Goal: Task Accomplishment & Management: Manage account settings

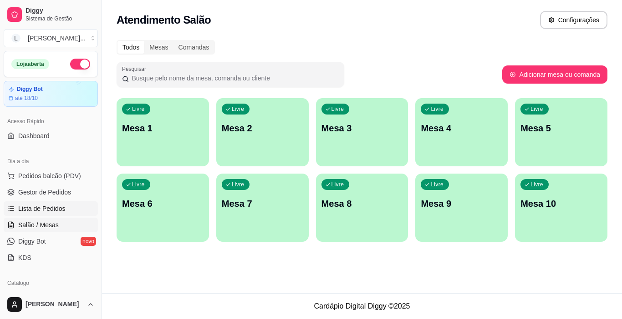
click at [57, 211] on span "Lista de Pedidos" at bounding box center [41, 208] width 47 height 9
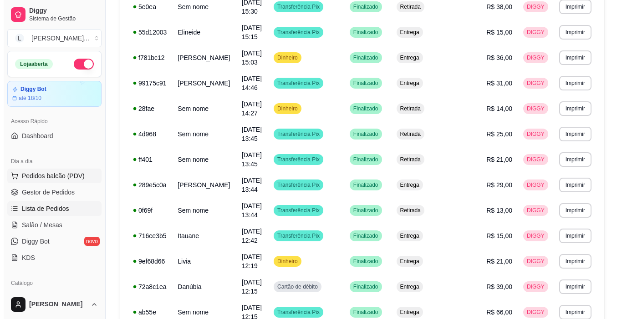
scroll to position [461, 0]
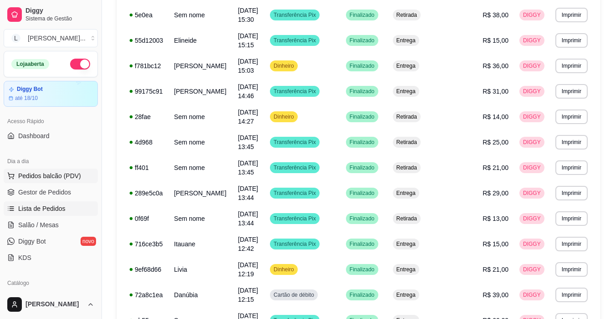
click at [79, 177] on button "Pedidos balcão (PDV)" at bounding box center [51, 176] width 94 height 15
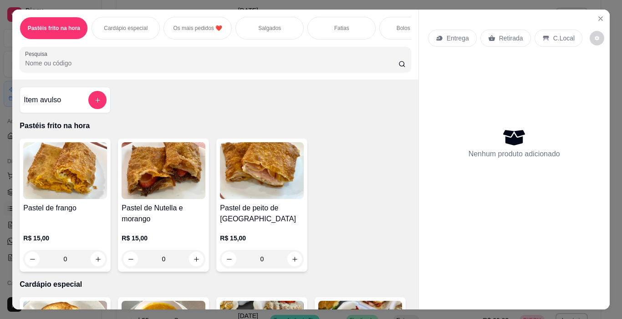
click at [260, 27] on p "Salgados" at bounding box center [269, 28] width 23 height 7
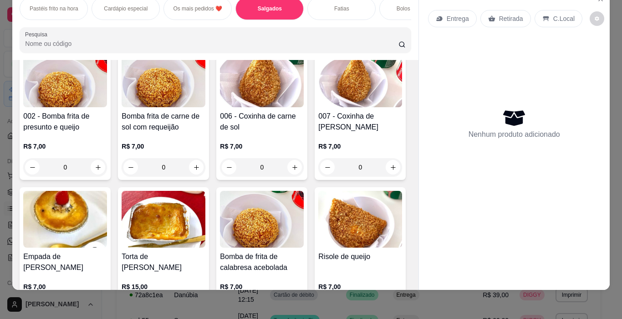
scroll to position [818, 0]
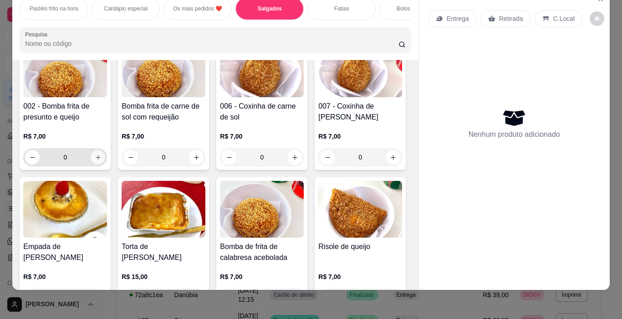
click at [100, 156] on icon "increase-product-quantity" at bounding box center [98, 157] width 5 height 5
click at [101, 156] on icon "increase-product-quantity" at bounding box center [98, 157] width 7 height 7
type input "2"
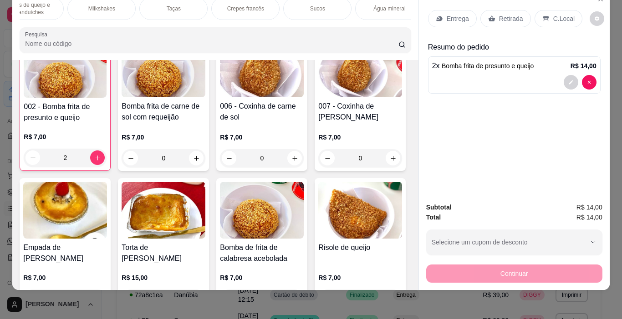
scroll to position [0, 1151]
click at [274, 5] on div "Sucos" at bounding box center [269, 8] width 68 height 23
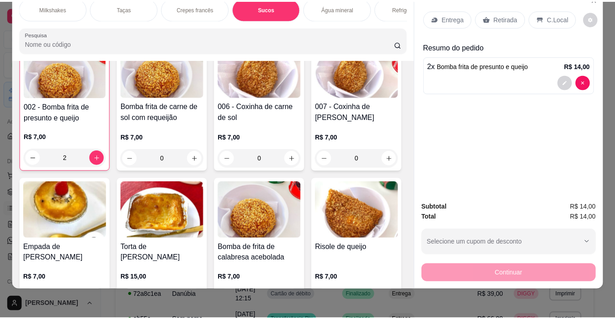
scroll to position [4671, 0]
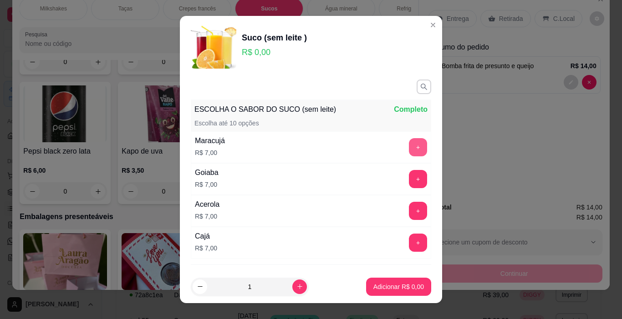
click at [409, 141] on button "+" at bounding box center [418, 147] width 18 height 18
click at [386, 289] on p "Adicionar R$ 7,00" at bounding box center [398, 287] width 51 height 9
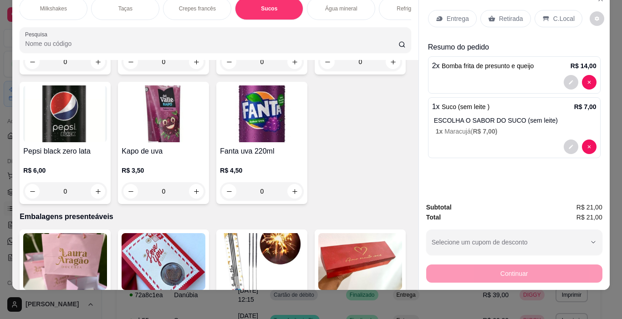
click at [501, 14] on p "Retirada" at bounding box center [511, 18] width 24 height 9
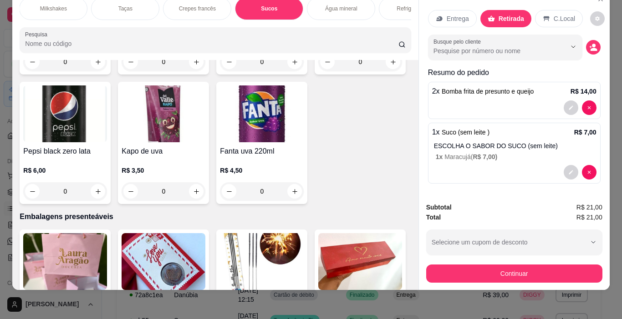
click at [545, 14] on div "C.Local" at bounding box center [559, 18] width 48 height 17
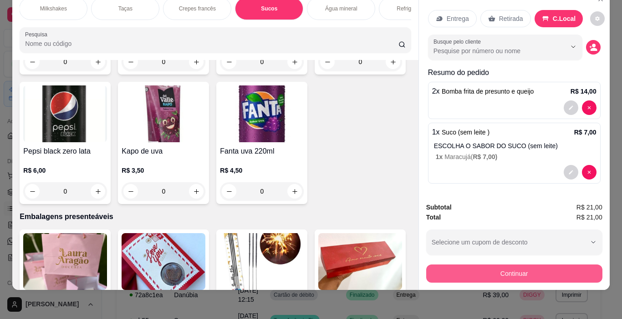
click at [502, 268] on button "Continuar" at bounding box center [514, 274] width 176 height 18
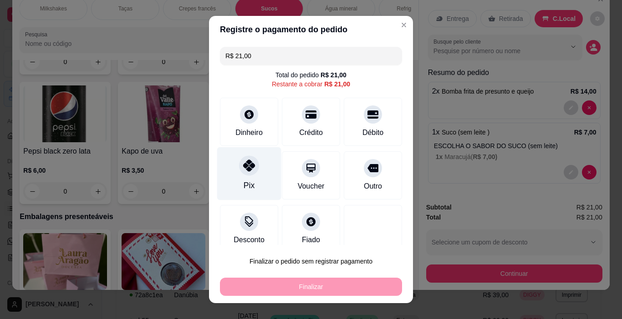
click at [245, 167] on icon at bounding box center [249, 166] width 12 height 12
type input "R$ 0,00"
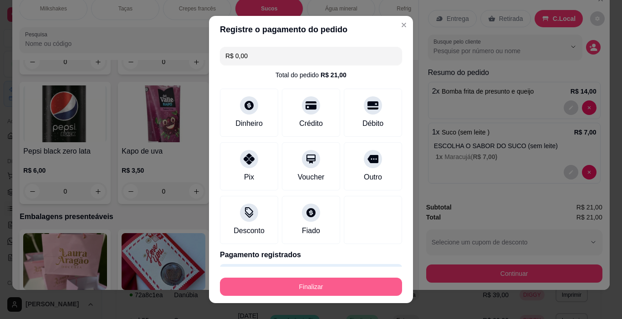
click at [298, 282] on button "Finalizar" at bounding box center [311, 287] width 182 height 18
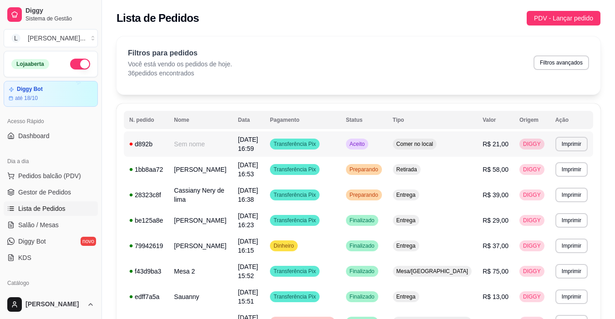
click at [340, 142] on td "Transferência Pix" at bounding box center [302, 144] width 76 height 25
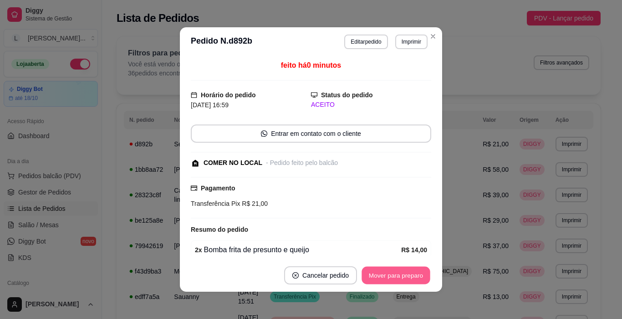
click at [396, 279] on button "Mover para preparo" at bounding box center [395, 276] width 68 height 18
click at [396, 279] on div "Mover para preparo" at bounding box center [389, 276] width 83 height 18
click at [396, 279] on button "Mover para retirada disponível" at bounding box center [380, 276] width 97 height 18
click at [396, 279] on div "Mover para retirada disponível" at bounding box center [380, 276] width 101 height 18
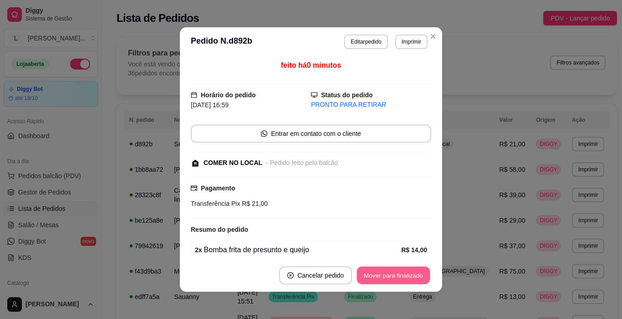
click at [396, 279] on button "Mover para finalizado" at bounding box center [393, 276] width 73 height 18
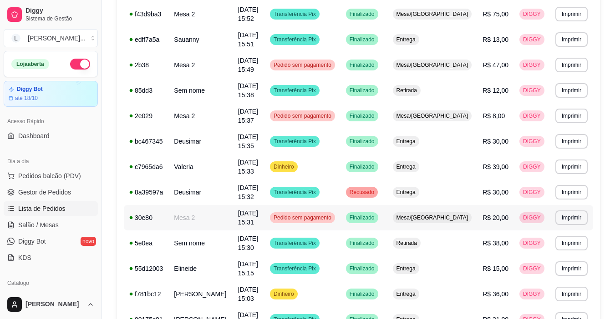
scroll to position [273, 0]
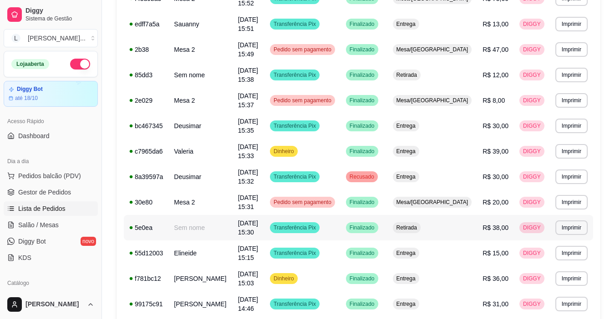
click at [340, 231] on td "Transferência Pix" at bounding box center [302, 227] width 76 height 25
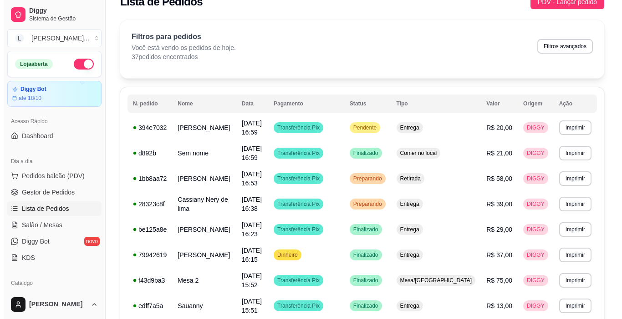
scroll to position [0, 0]
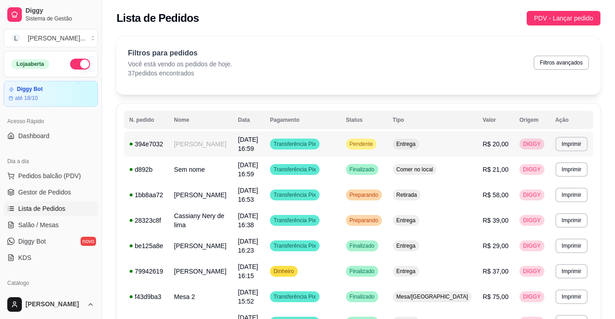
click at [264, 147] on td "[DATE] 16:59" at bounding box center [249, 144] width 32 height 25
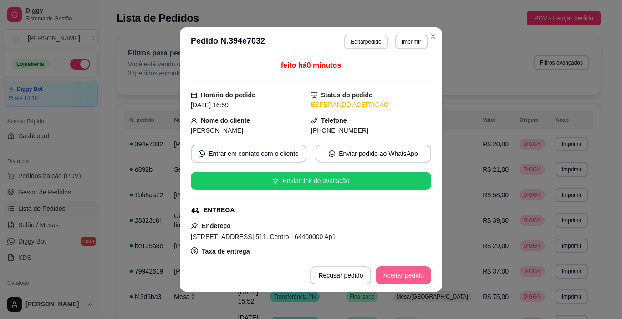
click at [393, 277] on button "Aceitar pedido" at bounding box center [403, 276] width 56 height 18
click at [393, 275] on button "Mover para preparo" at bounding box center [395, 276] width 68 height 18
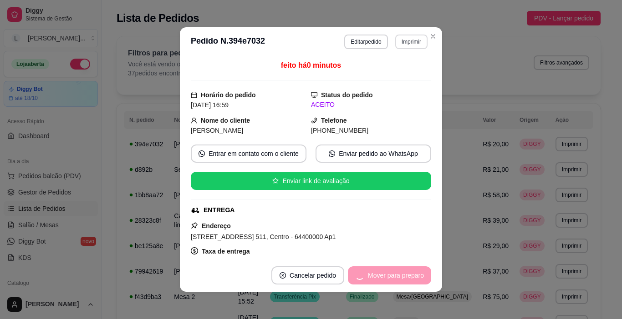
click at [407, 44] on button "Imprimir" at bounding box center [411, 42] width 32 height 15
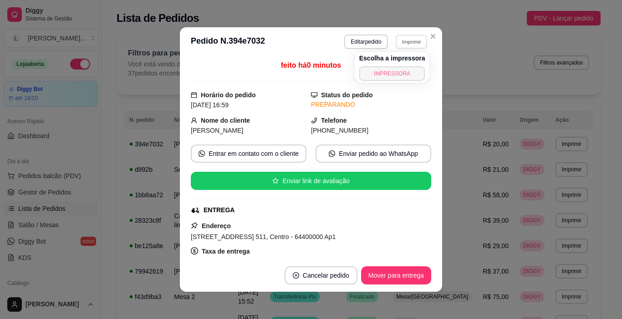
click at [390, 72] on button "IMPRESSORA" at bounding box center [392, 73] width 66 height 15
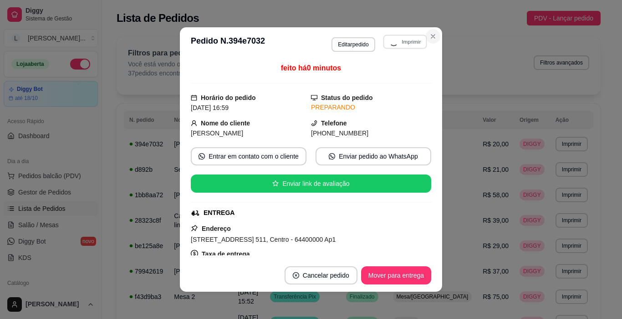
click at [429, 37] on icon "Close" at bounding box center [432, 36] width 7 height 7
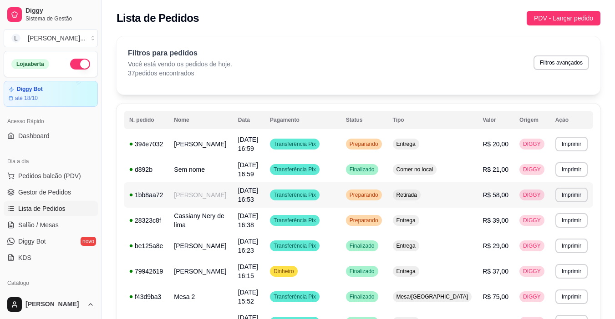
click at [264, 196] on td "[DATE] 16:53" at bounding box center [249, 194] width 32 height 25
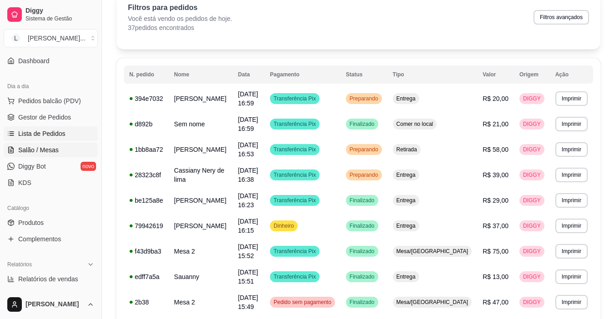
scroll to position [91, 0]
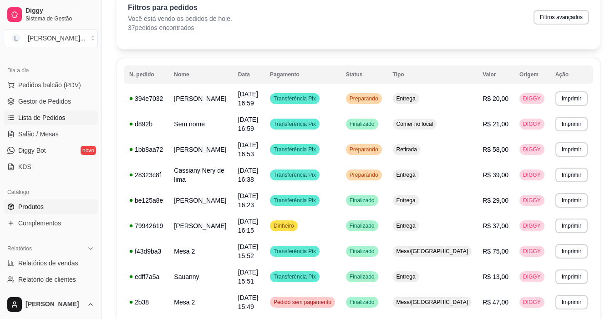
click at [59, 210] on link "Produtos" at bounding box center [51, 207] width 94 height 15
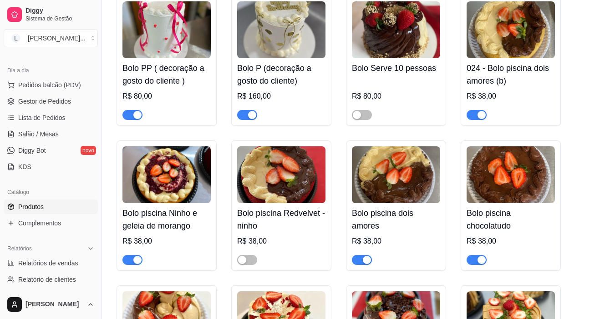
scroll to position [4824, 0]
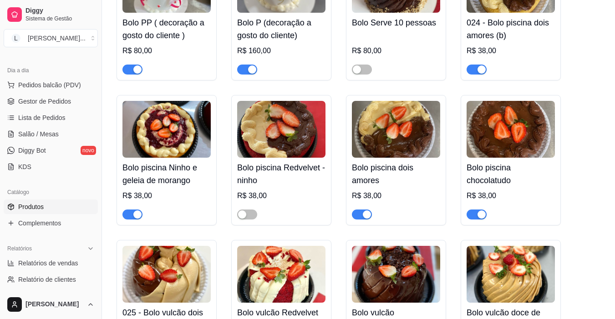
click at [479, 211] on div "button" at bounding box center [481, 215] width 8 height 8
click at [359, 210] on span "button" at bounding box center [362, 215] width 20 height 10
click at [133, 210] on span "button" at bounding box center [132, 215] width 20 height 10
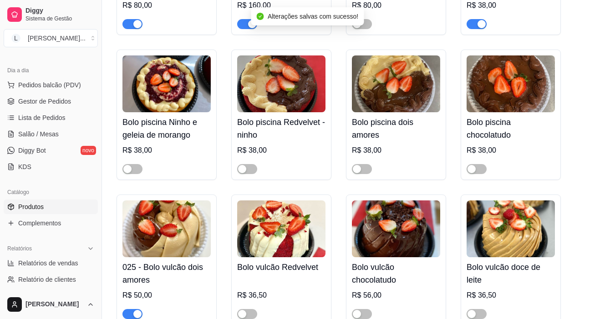
scroll to position [4778, 0]
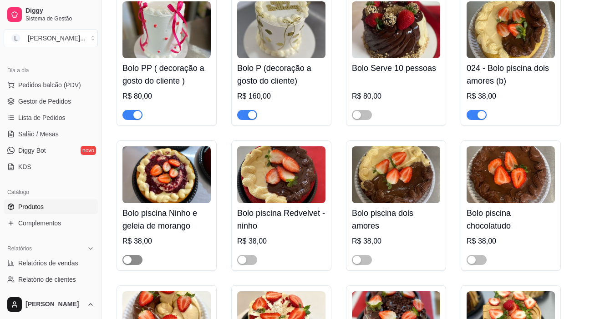
click at [134, 255] on span "button" at bounding box center [132, 260] width 20 height 10
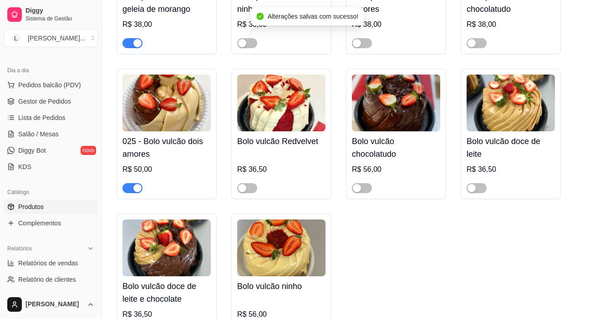
scroll to position [5006, 0]
